Goal: Task Accomplishment & Management: Manage account settings

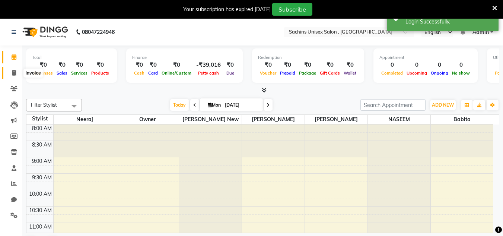
click at [14, 74] on icon at bounding box center [14, 73] width 4 height 6
select select "6840"
select select "service"
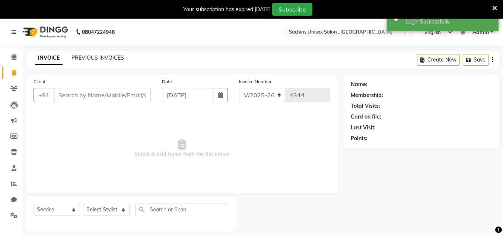
click at [139, 96] on input "Client" at bounding box center [102, 95] width 97 height 14
click at [106, 61] on link "PREVIOUS INVOICES" at bounding box center [97, 57] width 52 height 7
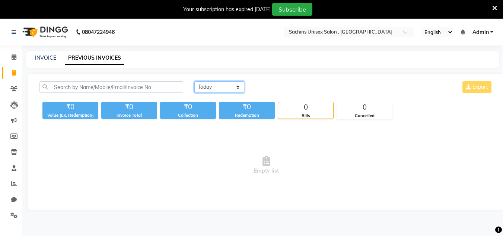
click at [215, 82] on select "Today Yesterday Custom Range" at bounding box center [219, 87] width 50 height 12
select select "range"
click at [194, 81] on select "Today Yesterday Custom Range" at bounding box center [219, 87] width 50 height 12
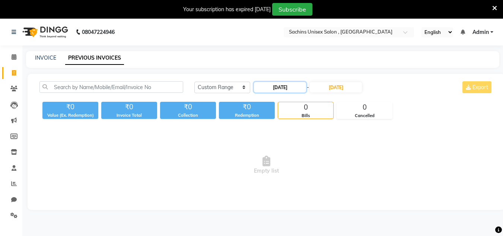
click at [297, 86] on input "[DATE]" at bounding box center [280, 87] width 52 height 10
select select "9"
select select "2025"
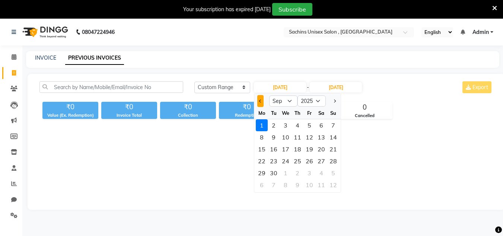
click at [260, 103] on button "Previous month" at bounding box center [260, 101] width 6 height 12
select select "8"
click at [323, 174] on div "30" at bounding box center [321, 173] width 12 height 12
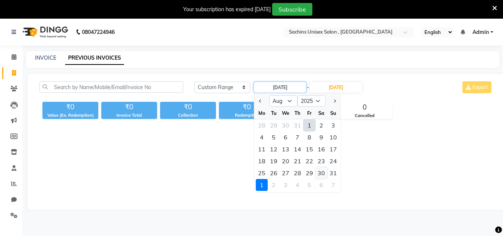
type input "[DATE]"
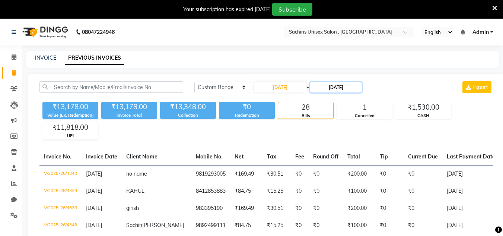
click at [351, 88] on input "[DATE]" at bounding box center [336, 87] width 52 height 10
select select "9"
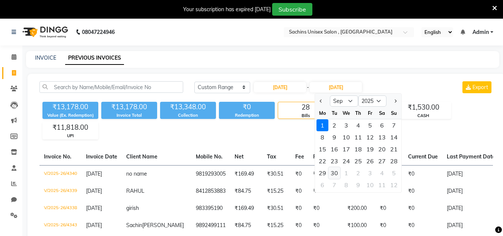
click at [332, 173] on div "30" at bounding box center [334, 173] width 12 height 12
type input "30-09-2025"
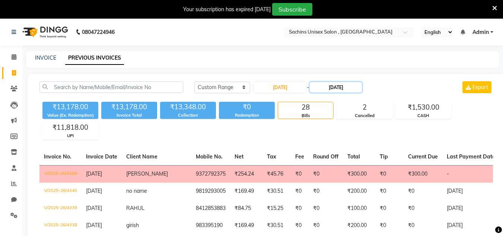
click at [362, 85] on input "30-09-2025" at bounding box center [336, 87] width 52 height 10
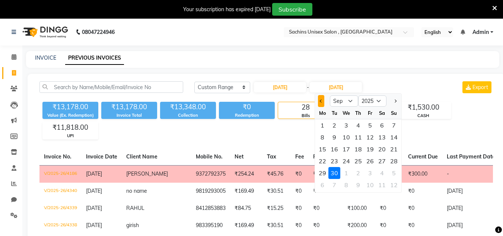
click at [321, 102] on button "Previous month" at bounding box center [321, 101] width 6 height 12
select select "8"
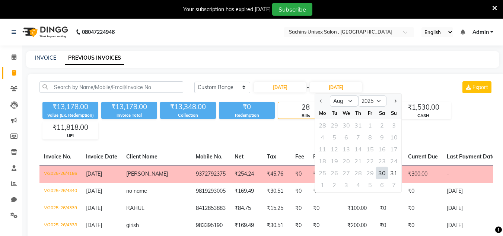
click at [382, 169] on div "30" at bounding box center [382, 173] width 12 height 12
type input "[DATE]"
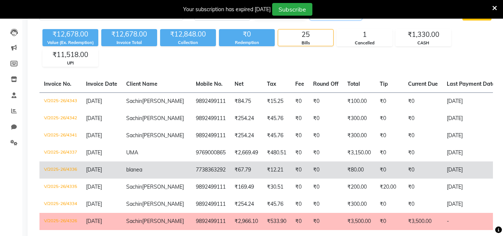
scroll to position [74, 0]
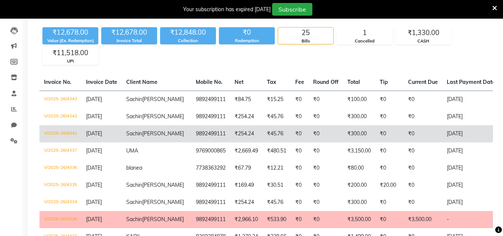
click at [262, 132] on td "₹45.76" at bounding box center [276, 133] width 28 height 17
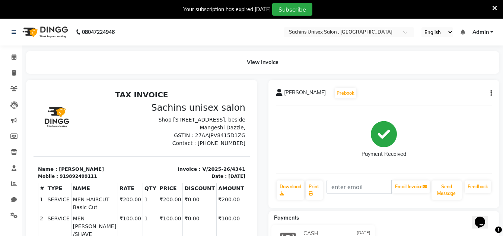
click at [491, 93] on icon "button" at bounding box center [490, 93] width 1 height 0
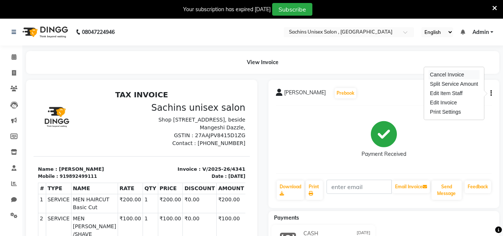
click at [449, 73] on div "Cancel Invoice" at bounding box center [453, 74] width 51 height 9
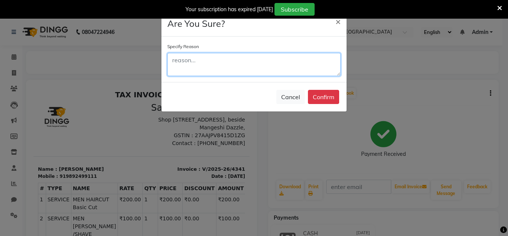
click at [239, 72] on textarea at bounding box center [254, 64] width 173 height 23
type textarea "q"
type textarea "wrong entry"
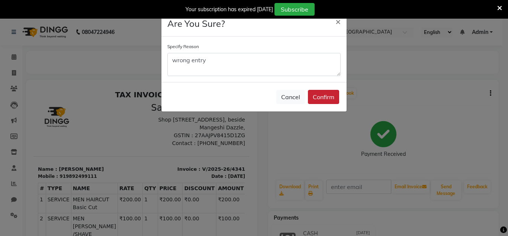
click at [327, 102] on button "Confirm" at bounding box center [323, 97] width 31 height 14
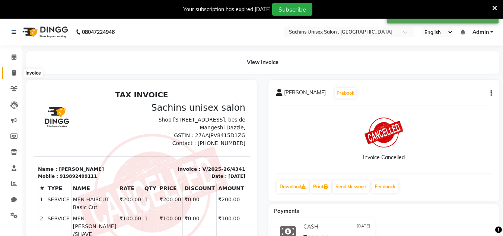
click at [11, 76] on span at bounding box center [13, 73] width 13 height 9
select select "6840"
select select "service"
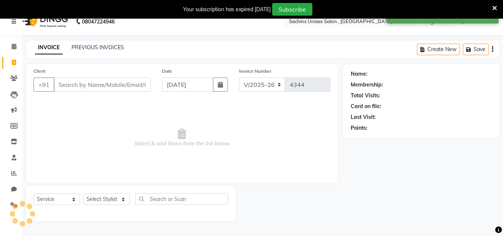
scroll to position [19, 0]
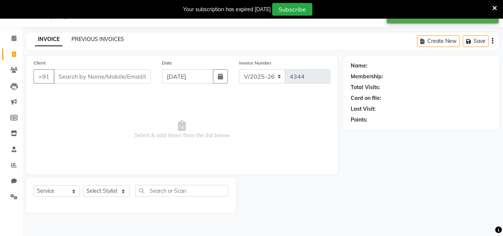
click at [111, 36] on link "PREVIOUS INVOICES" at bounding box center [97, 39] width 52 height 7
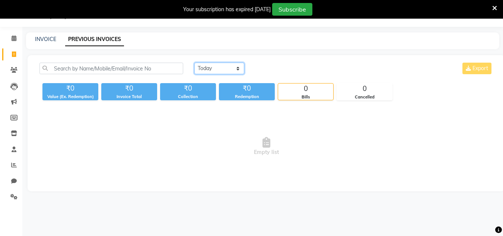
click at [233, 66] on select "Today Yesterday Custom Range" at bounding box center [219, 69] width 50 height 12
select select "range"
click at [194, 63] on select "Today Yesterday Custom Range" at bounding box center [219, 69] width 50 height 12
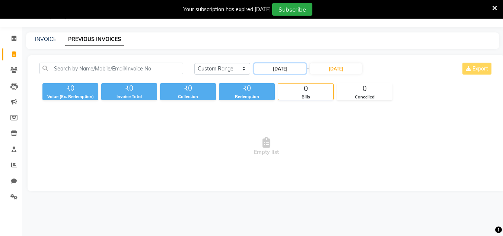
click at [284, 66] on input "[DATE]" at bounding box center [280, 68] width 52 height 10
select select "9"
select select "2025"
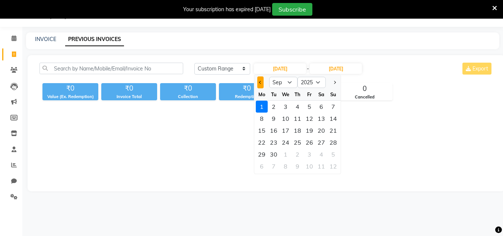
click at [260, 83] on span "Previous month" at bounding box center [260, 82] width 3 height 3
select select "8"
click at [319, 153] on div "30" at bounding box center [321, 154] width 12 height 12
type input "[DATE]"
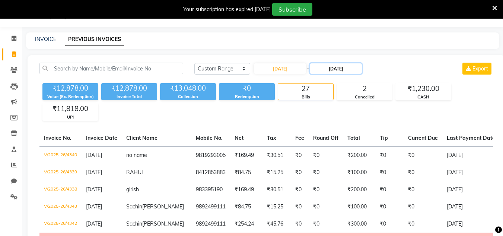
click at [350, 68] on input "[DATE]" at bounding box center [336, 68] width 52 height 10
select select "9"
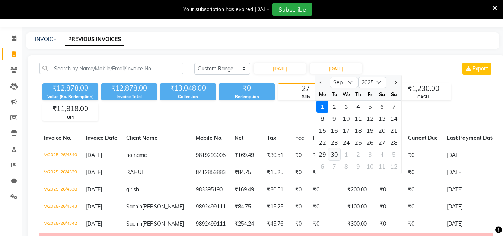
click at [332, 152] on div "30" at bounding box center [334, 154] width 12 height 12
type input "30-09-2025"
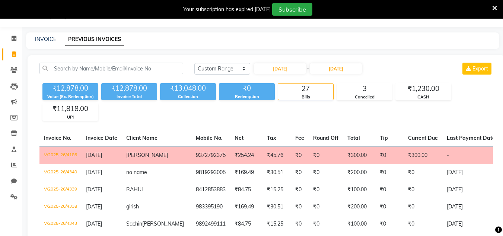
click at [335, 70] on input "30-09-2025" at bounding box center [336, 68] width 52 height 10
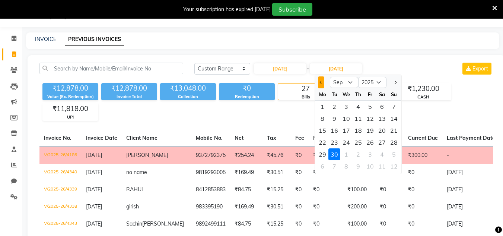
click at [322, 84] on button "Previous month" at bounding box center [321, 82] width 6 height 12
select select "8"
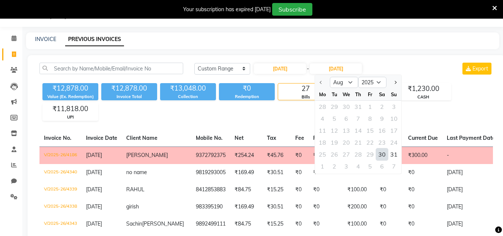
drag, startPoint x: 380, startPoint y: 155, endPoint x: 374, endPoint y: 146, distance: 11.0
click at [380, 155] on div "30" at bounding box center [382, 154] width 12 height 12
type input "[DATE]"
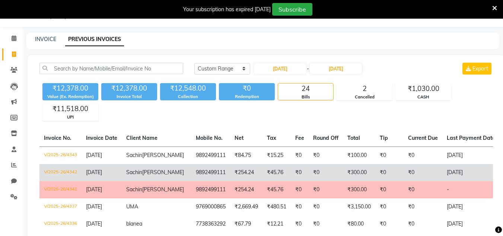
click at [347, 171] on td "₹300.00" at bounding box center [359, 172] width 32 height 17
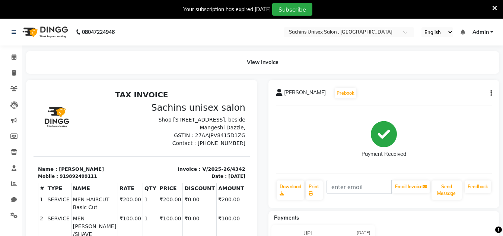
click at [491, 93] on icon "button" at bounding box center [490, 93] width 1 height 0
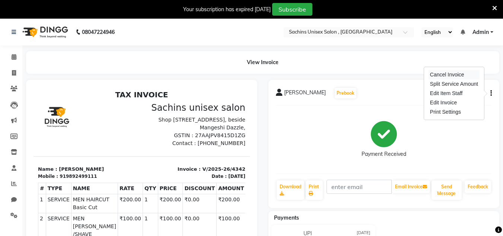
click at [455, 73] on div "Cancel Invoice" at bounding box center [453, 74] width 51 height 9
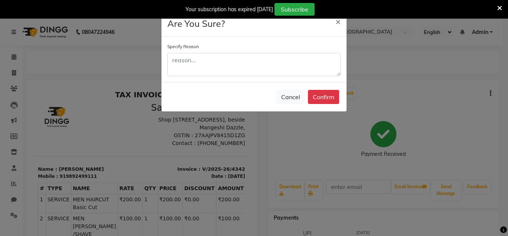
drag, startPoint x: 456, startPoint y: 133, endPoint x: 464, endPoint y: 107, distance: 27.6
click at [456, 133] on ngb-modal-window "Are You Sure? × Specify Reason Cancel Confirm" at bounding box center [254, 118] width 508 height 236
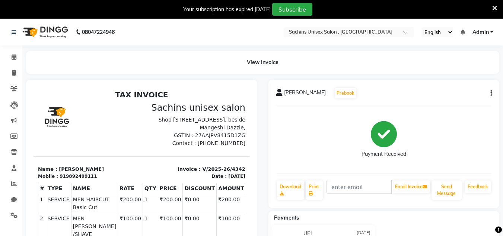
click at [491, 93] on icon "button" at bounding box center [490, 93] width 1 height 0
click at [442, 102] on div "Edit Invoice" at bounding box center [453, 102] width 51 height 9
select select "service"
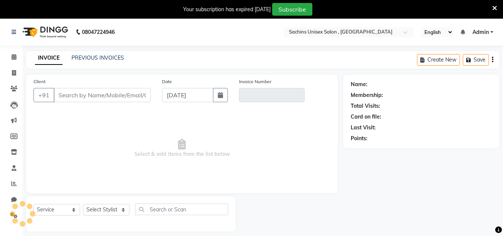
scroll to position [19, 0]
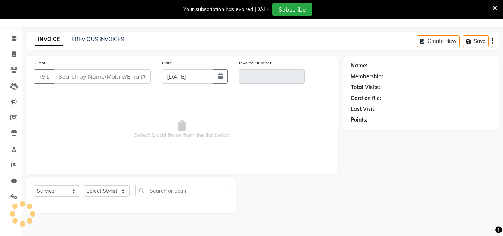
type input "9892499111"
type input "V/2025-26/4342"
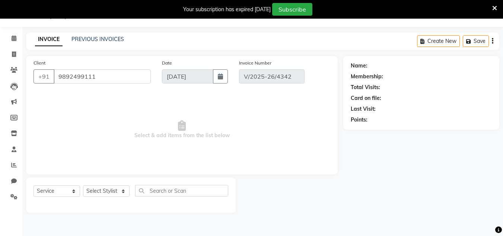
select select "1: Object"
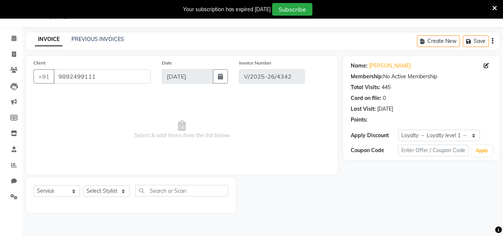
type input "[DATE]"
select select "select"
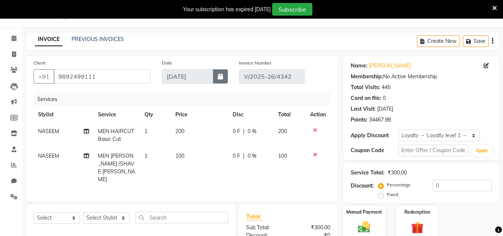
click at [218, 78] on icon "button" at bounding box center [220, 76] width 5 height 6
select select "8"
select select "2025"
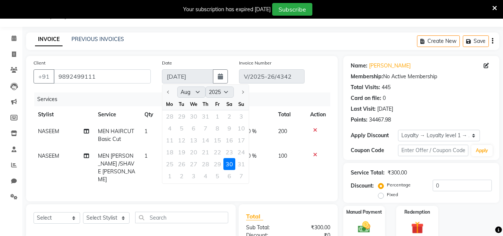
click at [242, 167] on div "25 26 27 28 29 30 31" at bounding box center [205, 164] width 86 height 12
click at [243, 157] on div "18 19 20 21 22 23 24" at bounding box center [205, 152] width 86 height 12
click at [314, 143] on td at bounding box center [318, 135] width 25 height 25
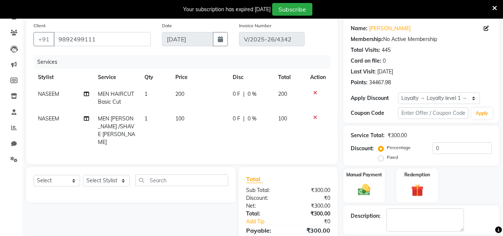
scroll to position [0, 0]
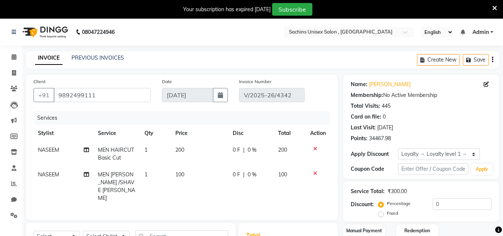
drag, startPoint x: 388, startPoint y: 129, endPoint x: 387, endPoint y: 125, distance: 4.4
click at [388, 127] on div "[DATE]" at bounding box center [385, 128] width 16 height 8
click at [387, 125] on div "[DATE]" at bounding box center [385, 128] width 16 height 8
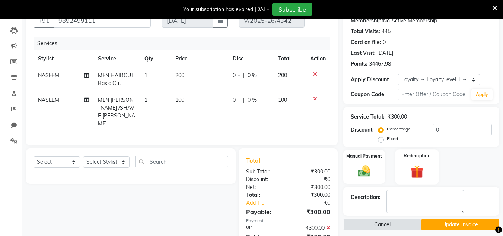
scroll to position [112, 0]
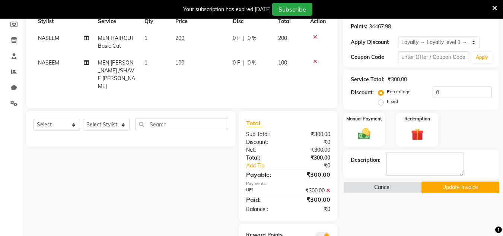
click at [453, 183] on button "Update Invoice" at bounding box center [460, 187] width 78 height 12
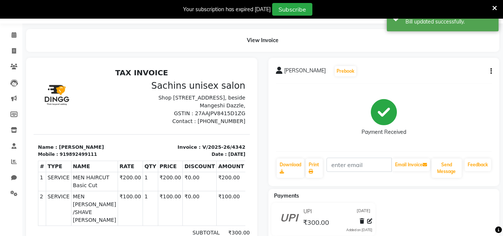
scroll to position [20, 0]
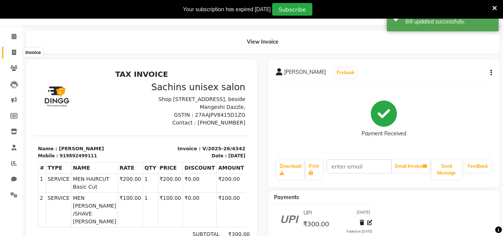
click at [14, 52] on icon at bounding box center [14, 53] width 4 height 6
select select "service"
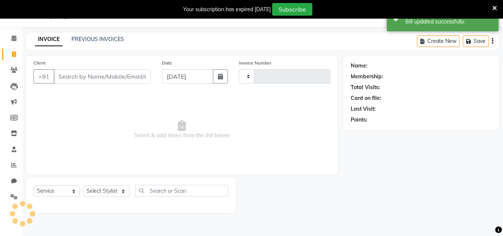
type input "4344"
select select "6840"
click at [108, 42] on link "PREVIOUS INVOICES" at bounding box center [97, 39] width 52 height 7
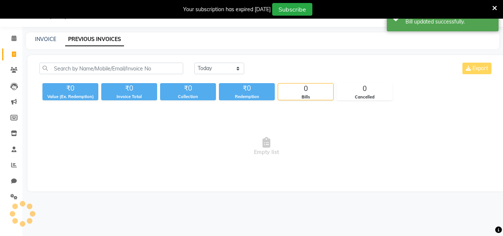
click at [224, 61] on div "Today Yesterday Custom Range Export ₹0 Value (Ex. Redemption) ₹0 Invoice Total …" at bounding box center [266, 123] width 477 height 136
click at [224, 63] on select "Today Yesterday Custom Range" at bounding box center [219, 69] width 50 height 12
select select "range"
click at [194, 63] on select "Today Yesterday Custom Range" at bounding box center [219, 69] width 50 height 12
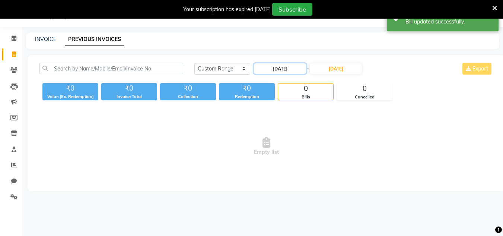
click at [292, 68] on input "[DATE]" at bounding box center [280, 68] width 52 height 10
select select "9"
select select "2025"
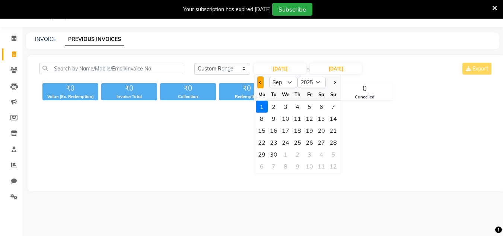
click at [261, 80] on button "Previous month" at bounding box center [260, 82] width 6 height 12
select select "8"
drag, startPoint x: 318, startPoint y: 155, endPoint x: 338, endPoint y: 101, distance: 58.4
click at [317, 155] on div "30" at bounding box center [321, 154] width 12 height 12
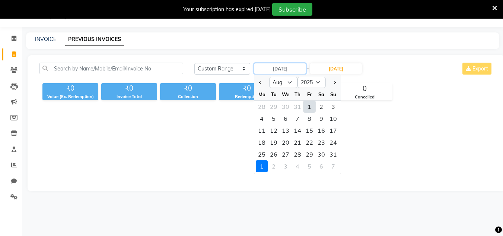
type input "[DATE]"
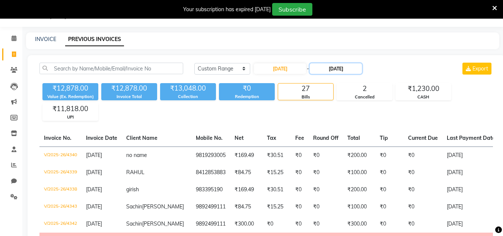
click at [352, 72] on input "[DATE]" at bounding box center [336, 68] width 52 height 10
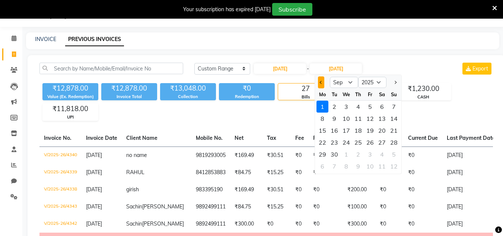
click at [323, 82] on span "Previous month" at bounding box center [321, 82] width 3 height 3
select select "8"
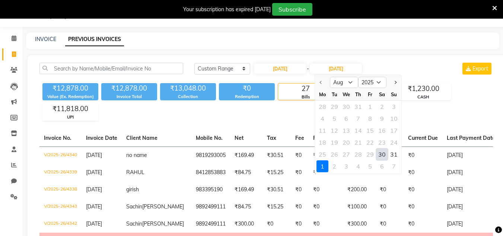
click at [387, 155] on div "30" at bounding box center [382, 154] width 12 height 12
type input "[DATE]"
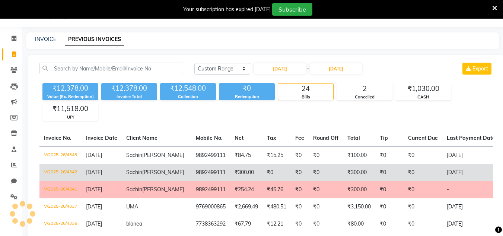
click at [417, 165] on td "₹0" at bounding box center [423, 172] width 39 height 17
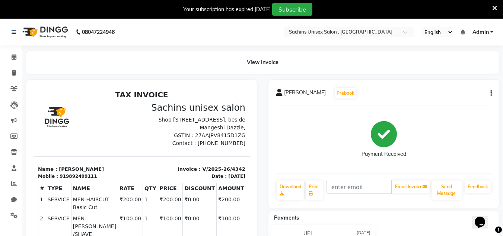
click at [491, 93] on icon "button" at bounding box center [490, 93] width 1 height 0
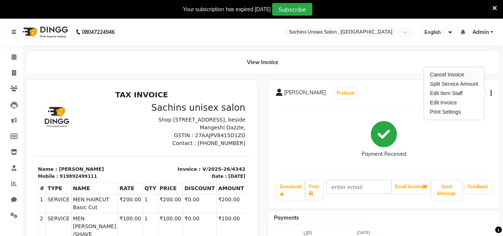
click at [460, 73] on div "Cancel Invoice" at bounding box center [453, 74] width 51 height 9
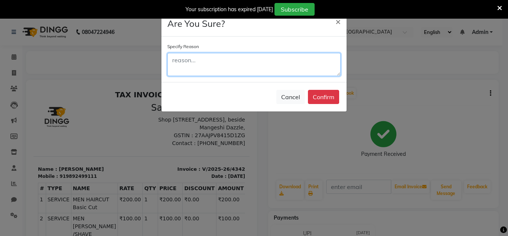
click at [251, 68] on textarea at bounding box center [254, 64] width 173 height 23
type textarea "wrong entry"
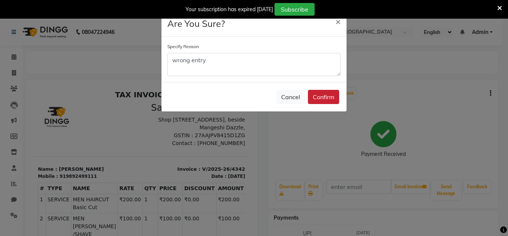
click at [324, 90] on button "Confirm" at bounding box center [323, 97] width 31 height 14
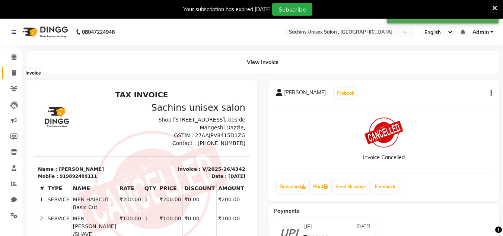
click at [14, 76] on span at bounding box center [13, 73] width 13 height 9
select select "service"
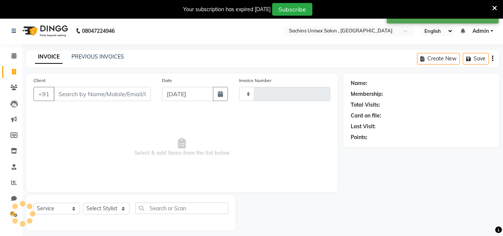
type input "4344"
select select "6840"
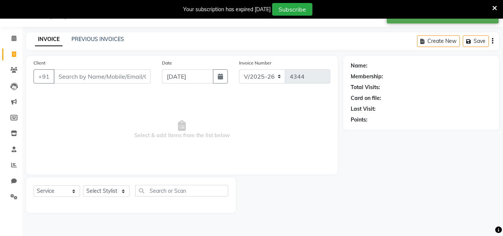
click at [104, 35] on div "INVOICE PREVIOUS INVOICES Create New Save" at bounding box center [262, 40] width 473 height 17
click at [111, 39] on link "PREVIOUS INVOICES" at bounding box center [97, 39] width 52 height 7
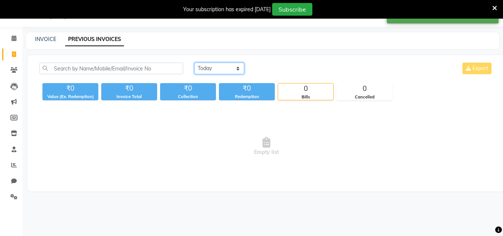
click at [230, 64] on select "[DATE] [DATE] Custom Range" at bounding box center [219, 69] width 50 height 12
select select "range"
click at [194, 63] on select "[DATE] [DATE] Custom Range" at bounding box center [219, 69] width 50 height 12
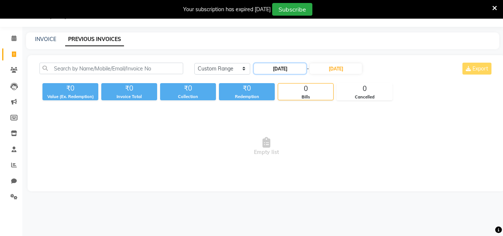
click at [293, 69] on input "[DATE]" at bounding box center [280, 68] width 52 height 10
select select "9"
select select "2025"
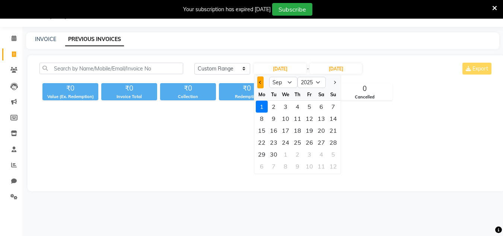
click at [258, 83] on button "Previous month" at bounding box center [260, 82] width 6 height 12
select select "8"
click at [322, 153] on div "30" at bounding box center [321, 154] width 12 height 12
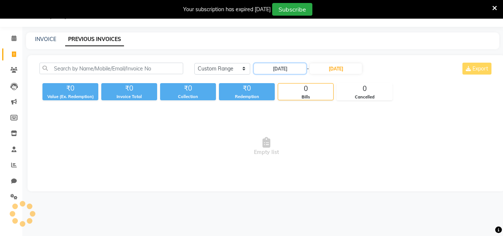
type input "[DATE]"
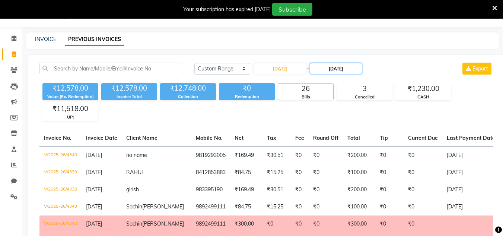
click at [348, 71] on input "[DATE]" at bounding box center [336, 68] width 52 height 10
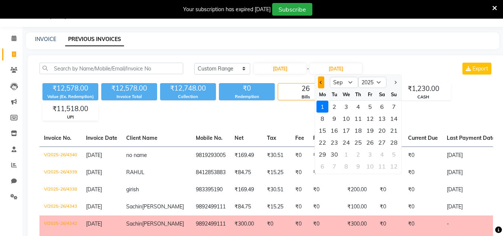
click at [323, 84] on button "Previous month" at bounding box center [321, 82] width 6 height 12
select select "8"
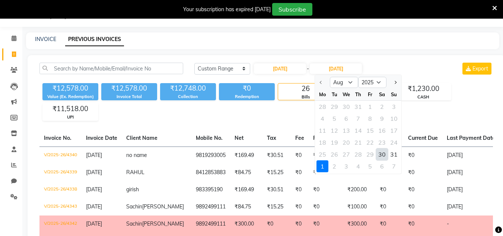
click at [382, 154] on div "30" at bounding box center [382, 154] width 12 height 12
type input "[DATE]"
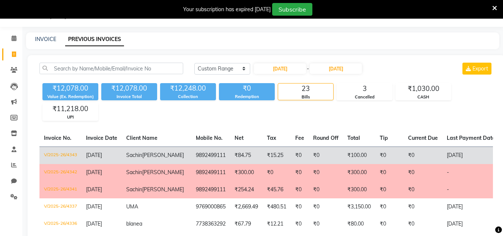
click at [375, 153] on td "₹0" at bounding box center [389, 154] width 28 height 17
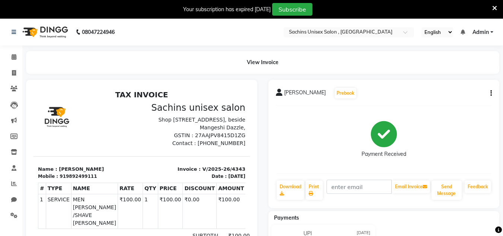
click at [491, 93] on icon "button" at bounding box center [490, 93] width 1 height 0
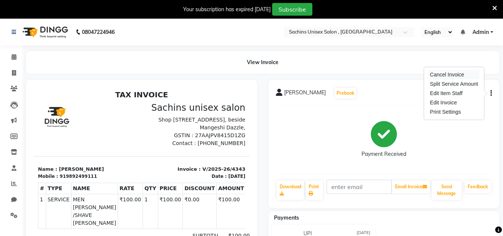
click at [440, 76] on div "Cancel Invoice" at bounding box center [453, 74] width 51 height 9
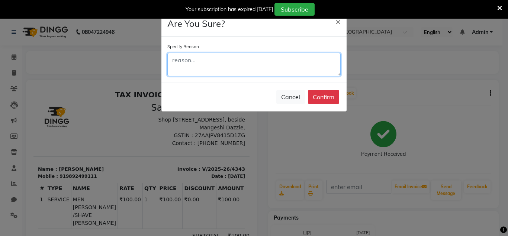
click at [290, 67] on textarea at bounding box center [254, 64] width 173 height 23
type textarea "wrong entry"
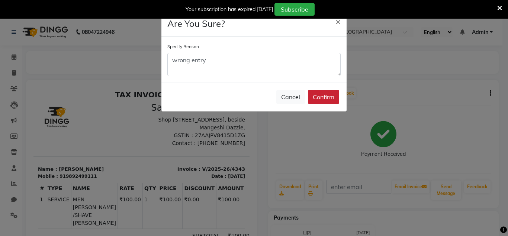
click at [321, 98] on button "Confirm" at bounding box center [323, 97] width 31 height 14
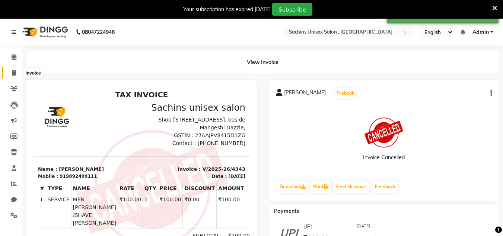
click at [15, 76] on span at bounding box center [13, 73] width 13 height 9
select select "6840"
select select "service"
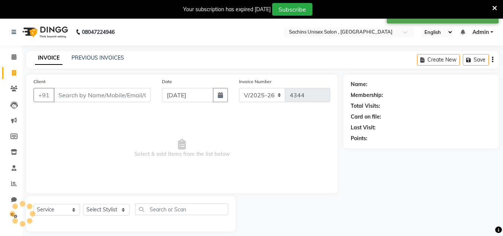
scroll to position [19, 0]
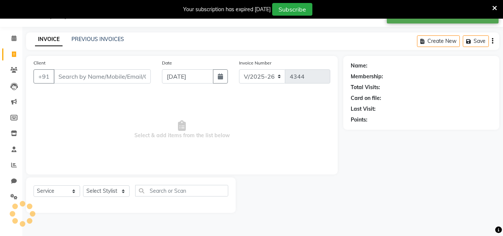
click at [81, 74] on input "Client" at bounding box center [102, 76] width 97 height 14
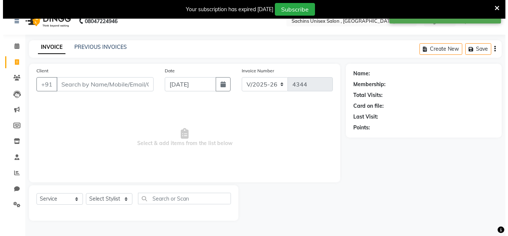
scroll to position [0, 0]
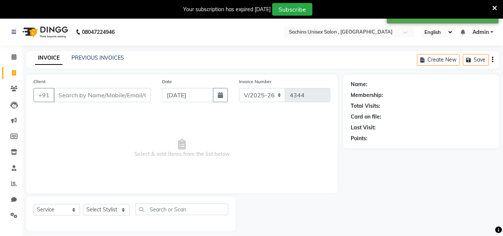
click at [487, 32] on span "Admin" at bounding box center [480, 32] width 16 height 8
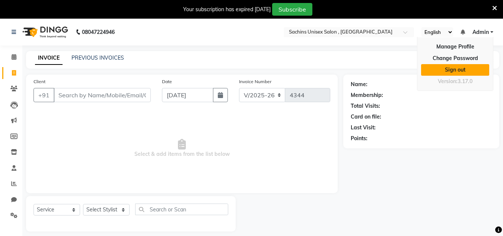
click at [472, 71] on link "Sign out" at bounding box center [455, 70] width 68 height 12
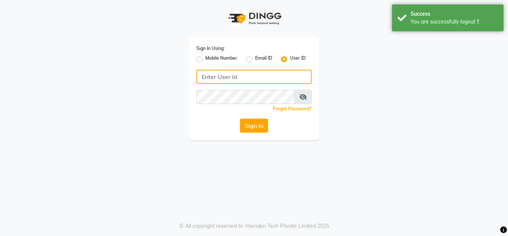
type input "sachins"
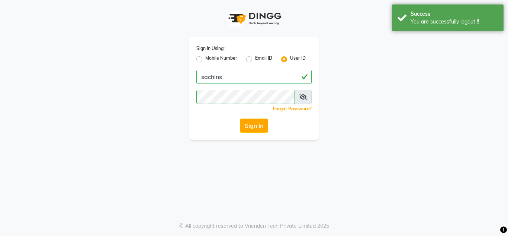
click at [213, 58] on label "Mobile Number" at bounding box center [221, 59] width 32 height 9
click at [210, 58] on input "Mobile Number" at bounding box center [207, 57] width 5 height 5
radio input "true"
radio input "false"
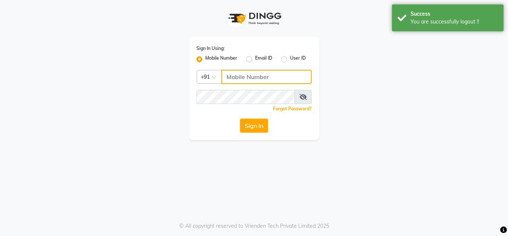
click at [248, 77] on input "Username" at bounding box center [266, 77] width 90 height 14
type input "7710840305"
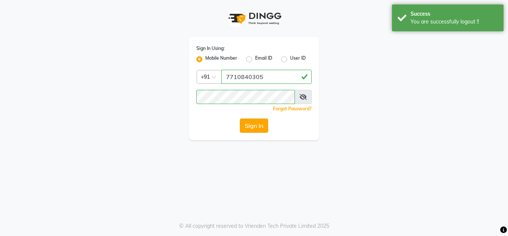
click at [262, 121] on button "Sign In" at bounding box center [254, 125] width 28 height 14
